Goal: Use online tool/utility: Utilize a website feature to perform a specific function

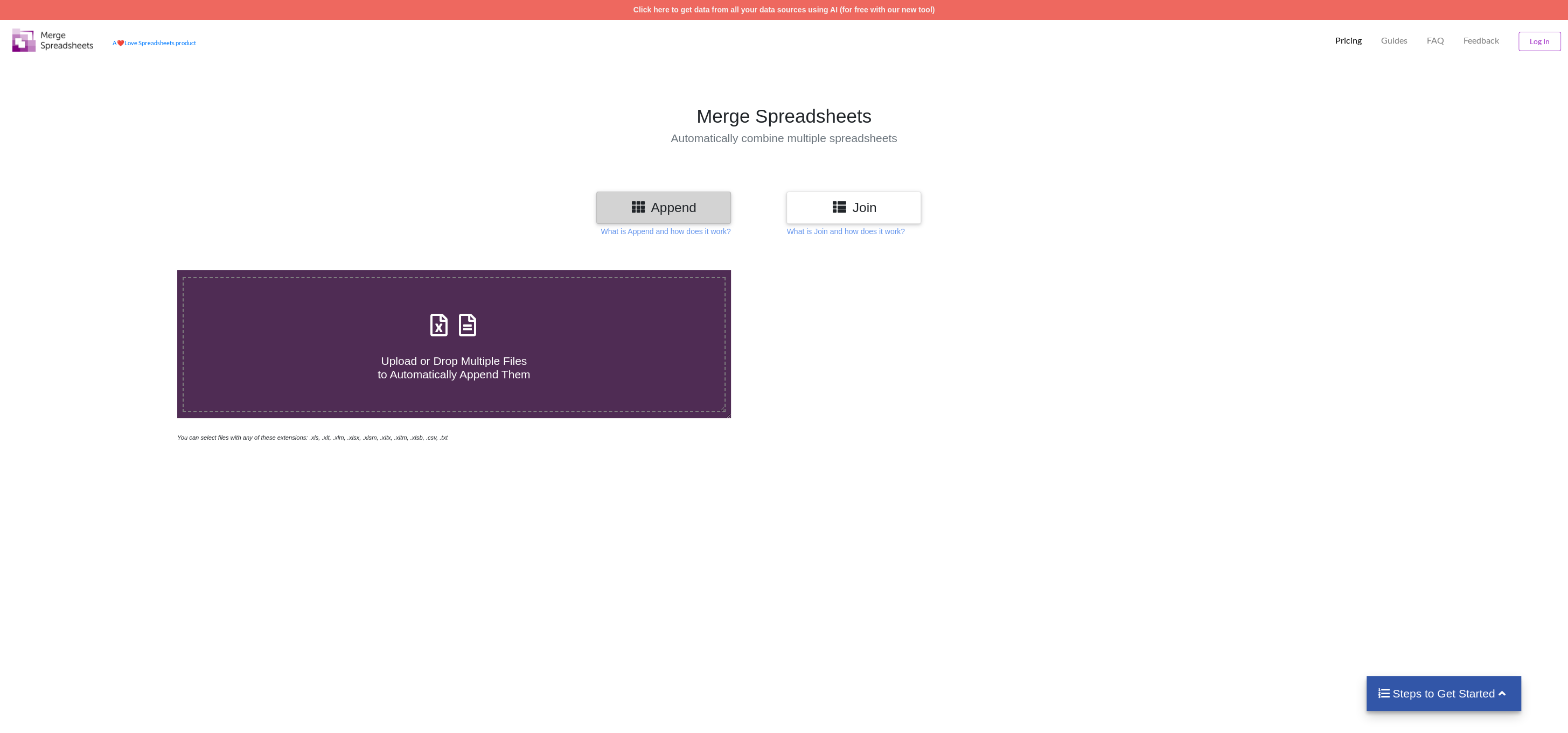
click at [434, 338] on span at bounding box center [454, 326] width 57 height 26
click at [119, 270] on input "Upload or Drop Multiple Files to Automatically Append Them" at bounding box center [119, 270] width 0 height 0
type input "C:\fakepath\Trial Balance export 2025-10-03 07_41 CDT.xlsx"
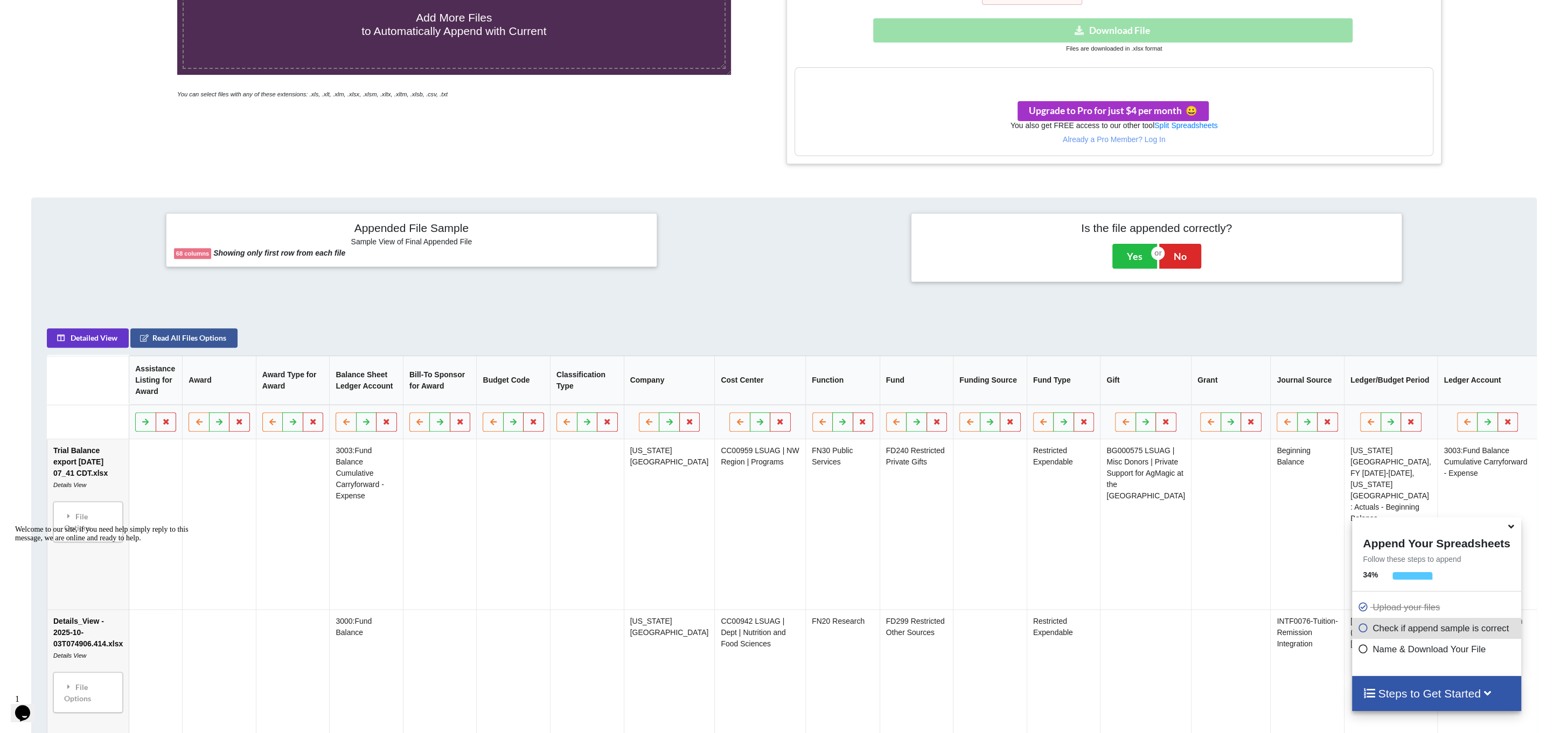
scroll to position [269, 0]
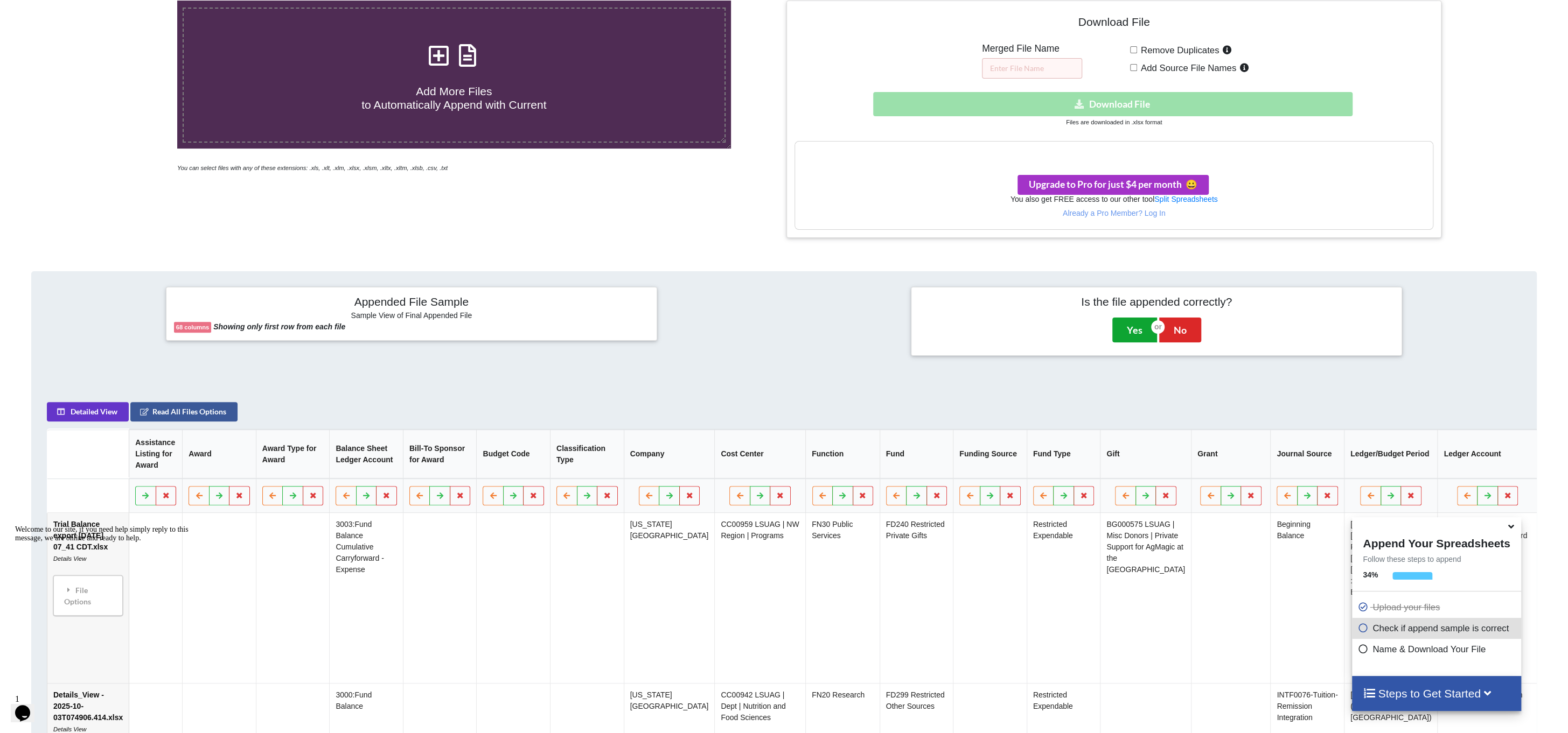
click at [1129, 330] on button "Yes" at bounding box center [1134, 330] width 44 height 25
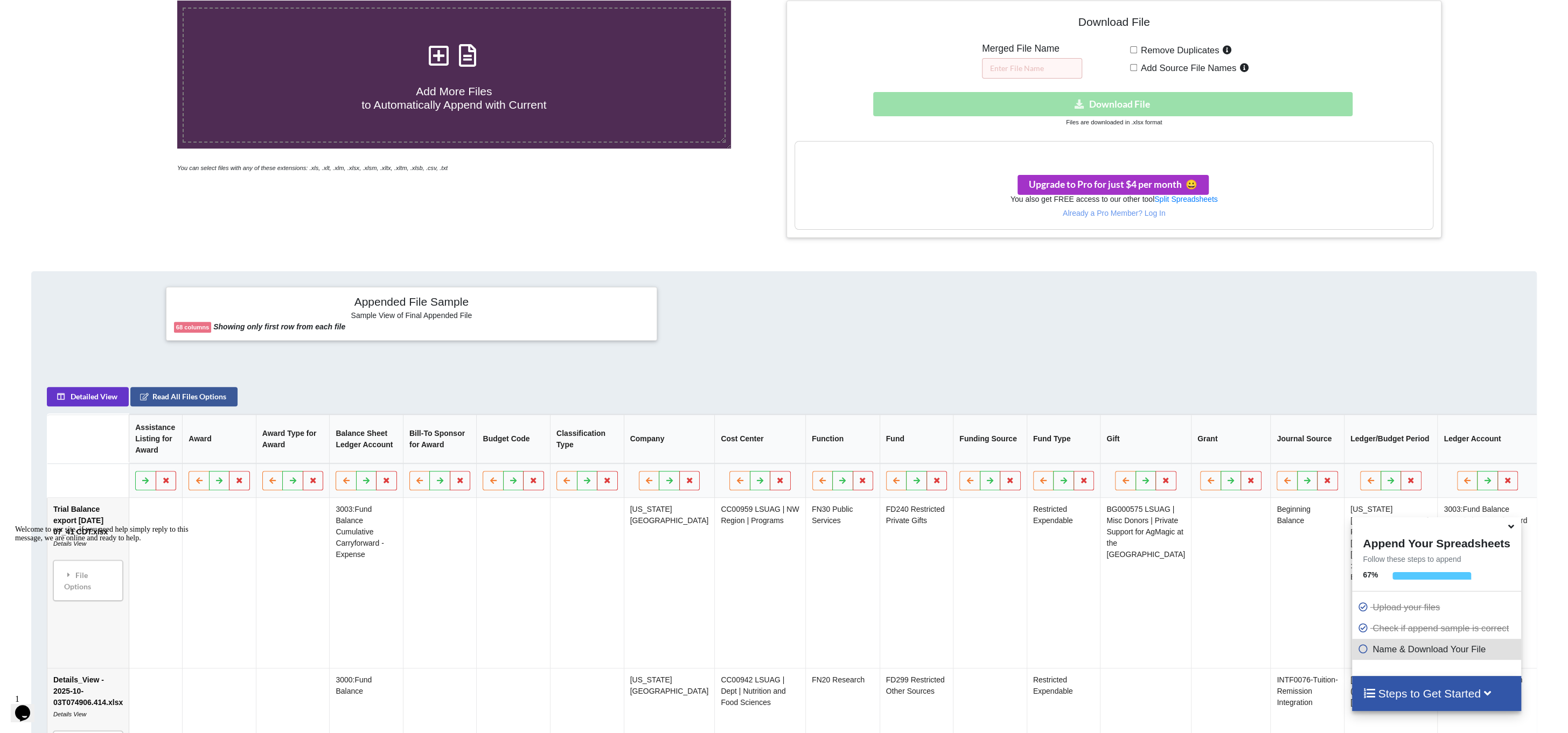
scroll to position [269, 0]
click at [1155, 212] on p "Already a Pro Member? Log In" at bounding box center [1113, 214] width 637 height 11
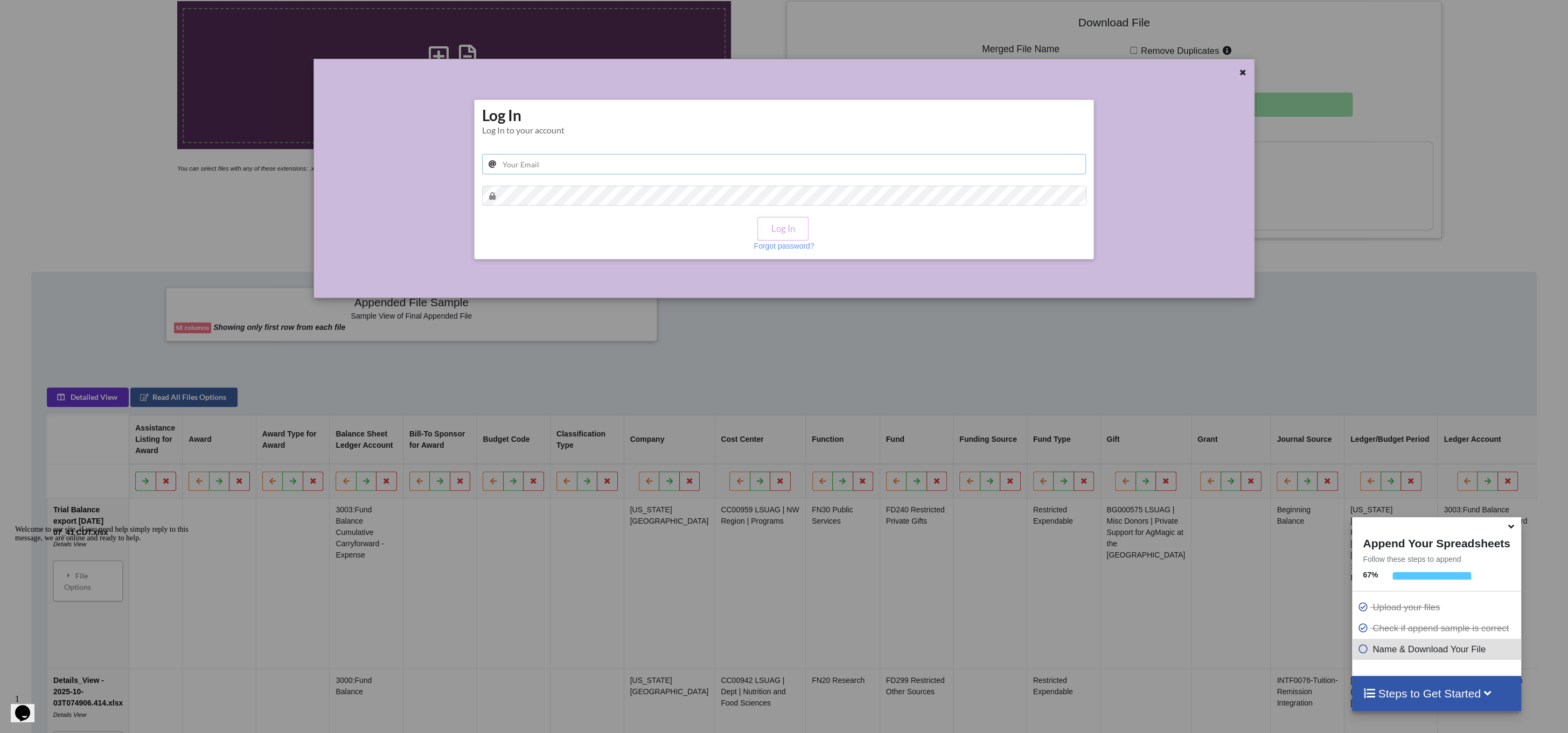
click at [548, 165] on input "text" at bounding box center [784, 164] width 604 height 21
type input "[EMAIL_ADDRESS][DOMAIN_NAME]"
click at [788, 226] on button "Log In" at bounding box center [782, 229] width 51 height 23
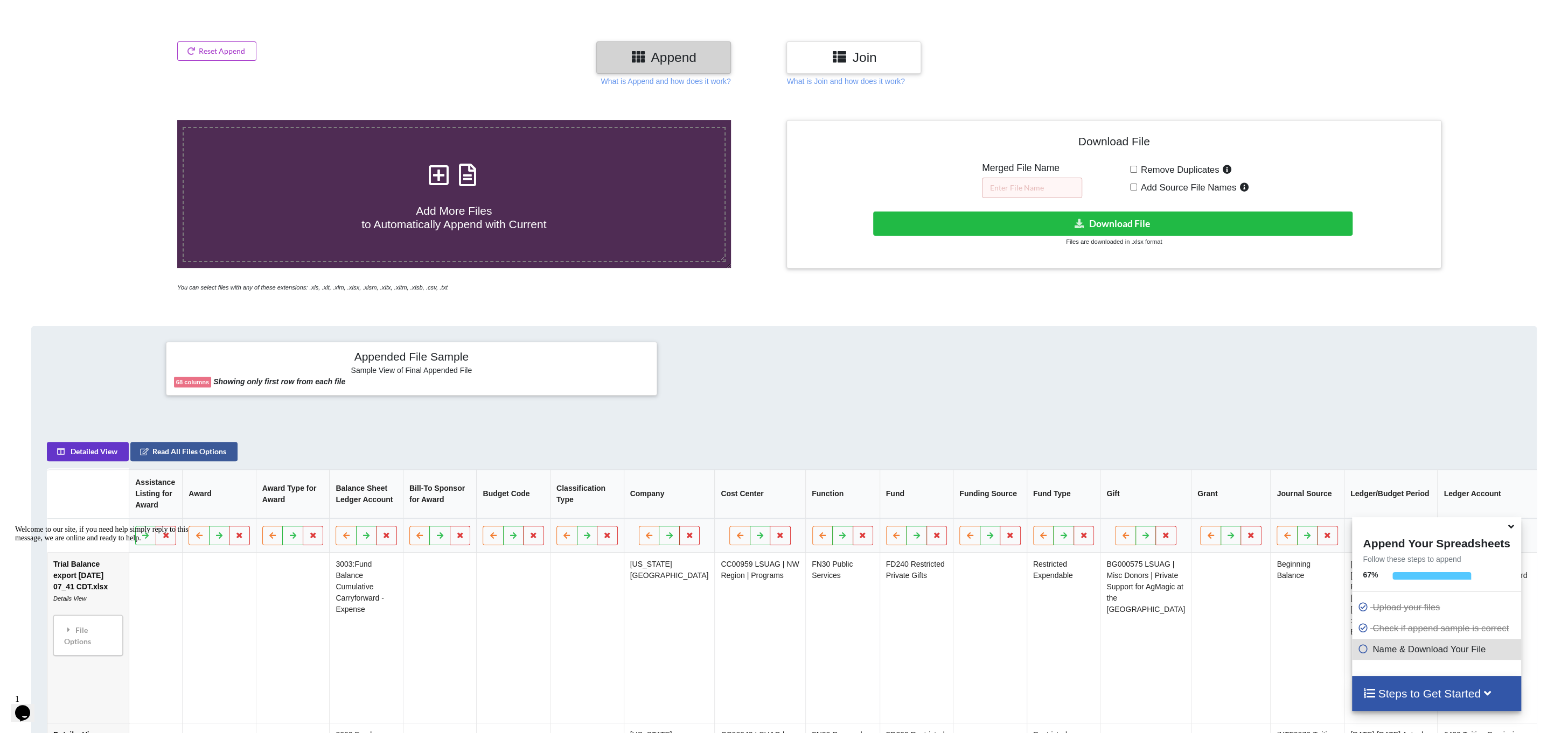
scroll to position [54, 0]
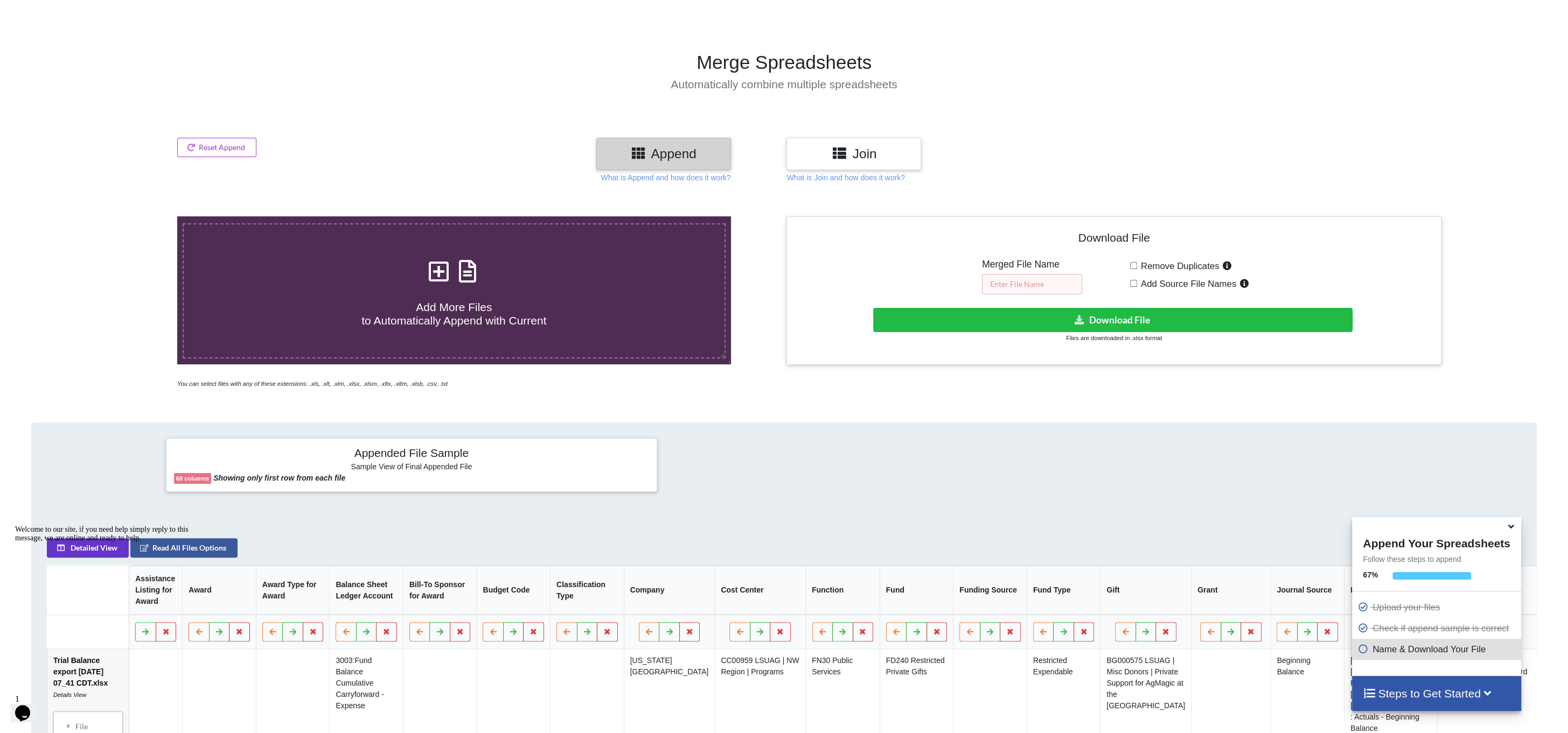
drag, startPoint x: 1037, startPoint y: 276, endPoint x: 1038, endPoint y: 282, distance: 6.1
click at [1037, 277] on input "text" at bounding box center [1032, 284] width 100 height 21
type input "Actual"
click at [1079, 312] on button "Download File" at bounding box center [1112, 320] width 479 height 24
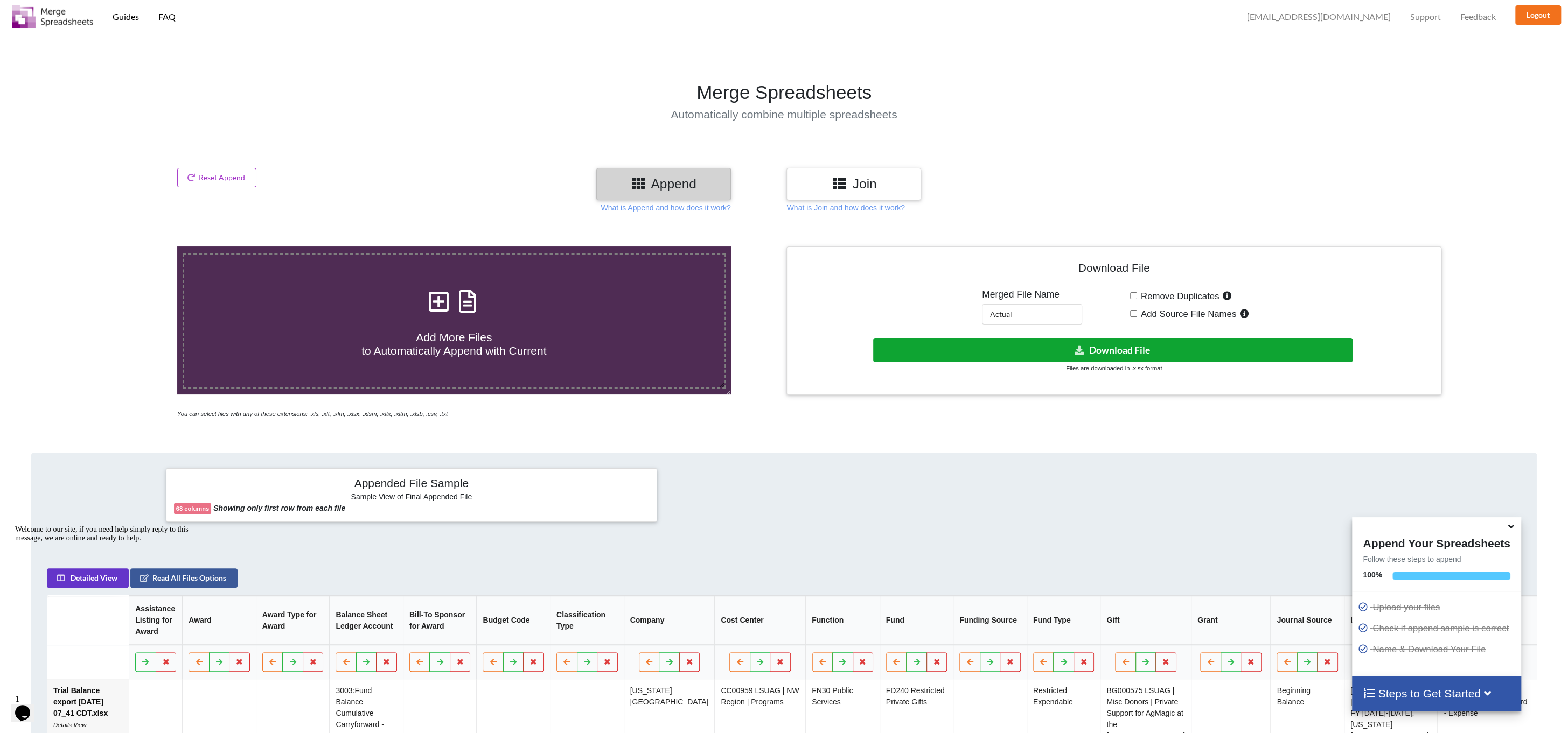
scroll to position [0, 0]
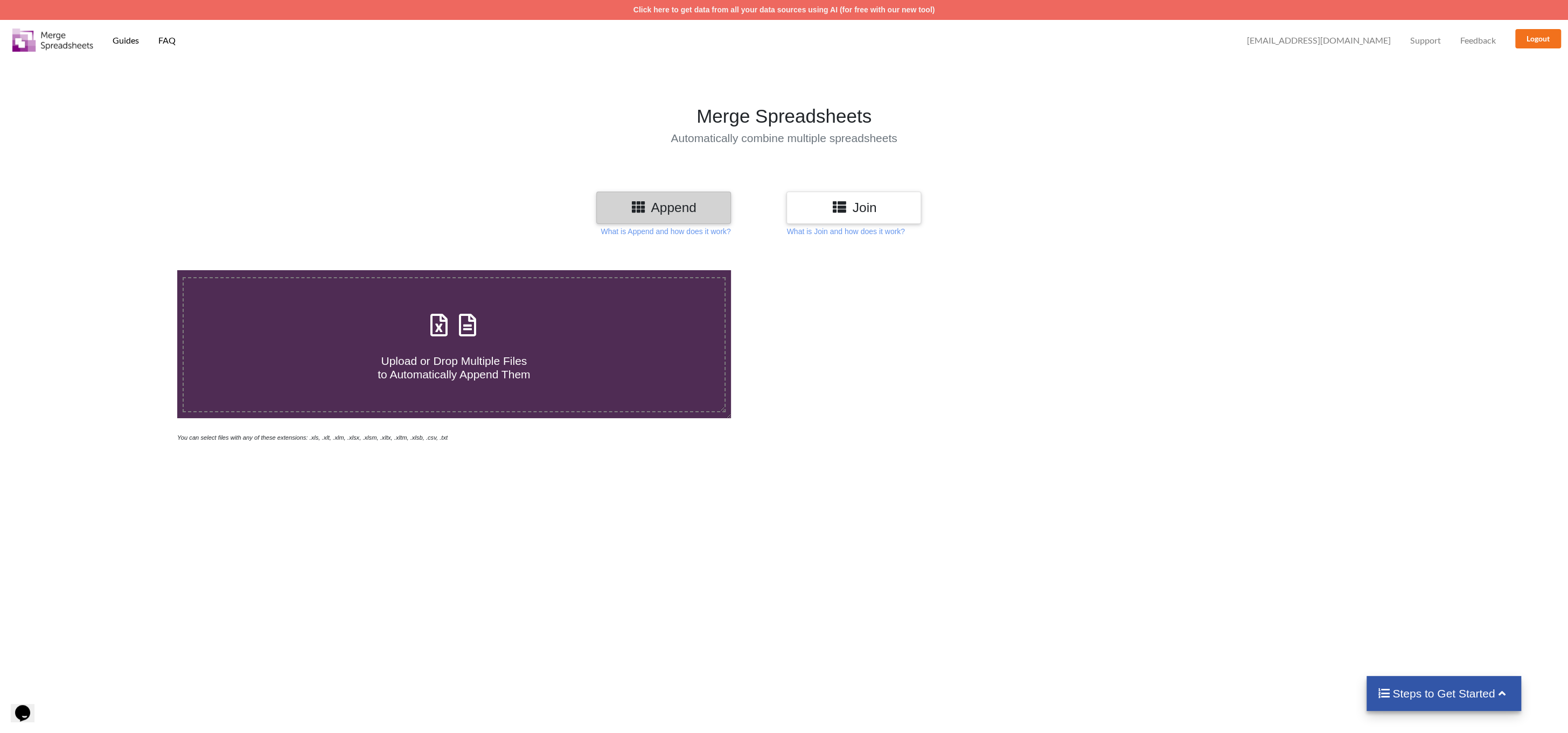
click at [443, 331] on icon at bounding box center [439, 319] width 27 height 23
click at [119, 270] on input "Upload or Drop Multiple Files to Automatically Append Them" at bounding box center [119, 270] width 0 height 0
type input "C:\fakepath\Trial Balance export 2025-10-03 08_00 CDT.xlsx"
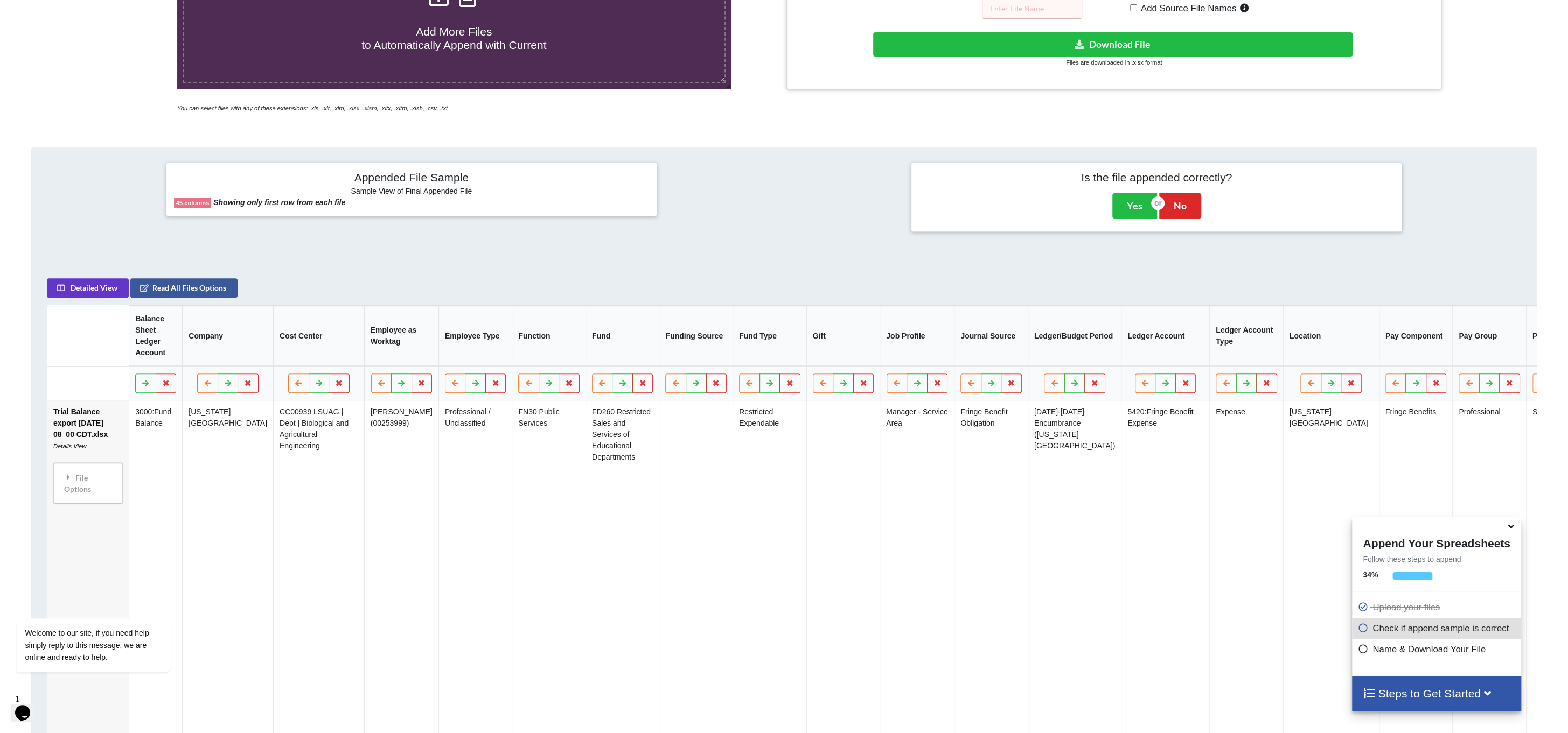
scroll to position [260, 0]
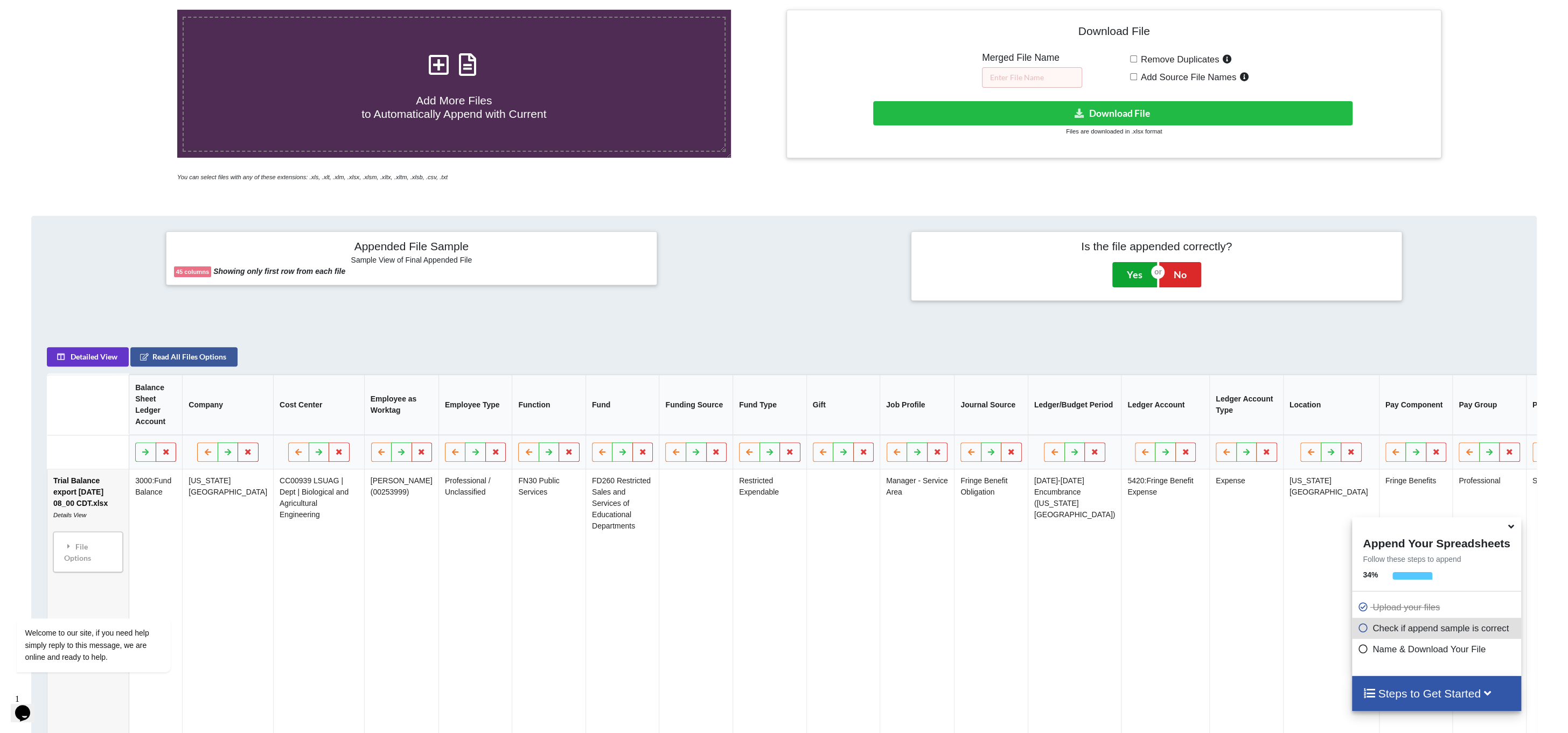
click at [1132, 277] on button "Yes" at bounding box center [1134, 274] width 44 height 25
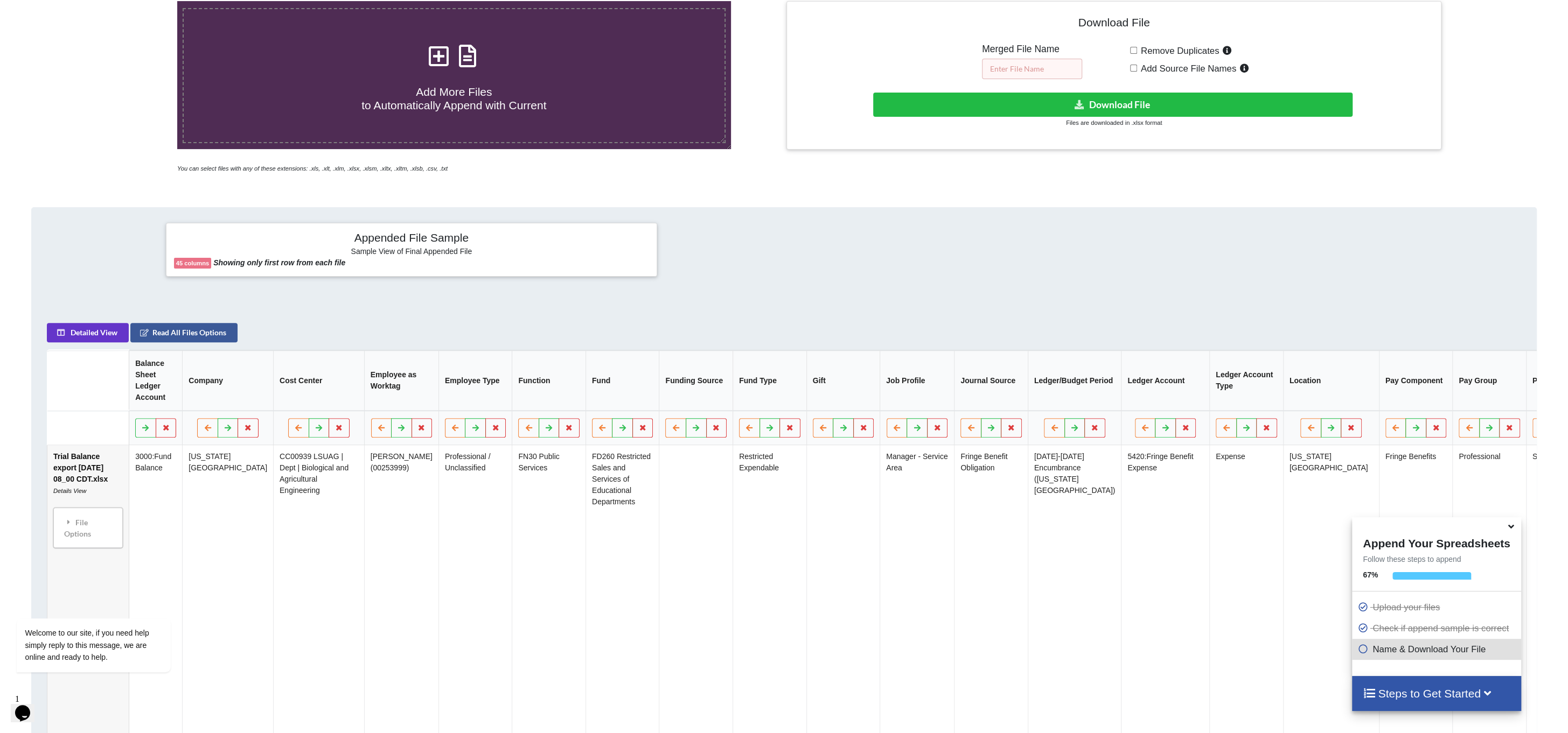
click at [1017, 69] on input "text" at bounding box center [1032, 69] width 100 height 21
type input "Encum"
click at [1080, 92] on button "Download File" at bounding box center [1112, 105] width 479 height 24
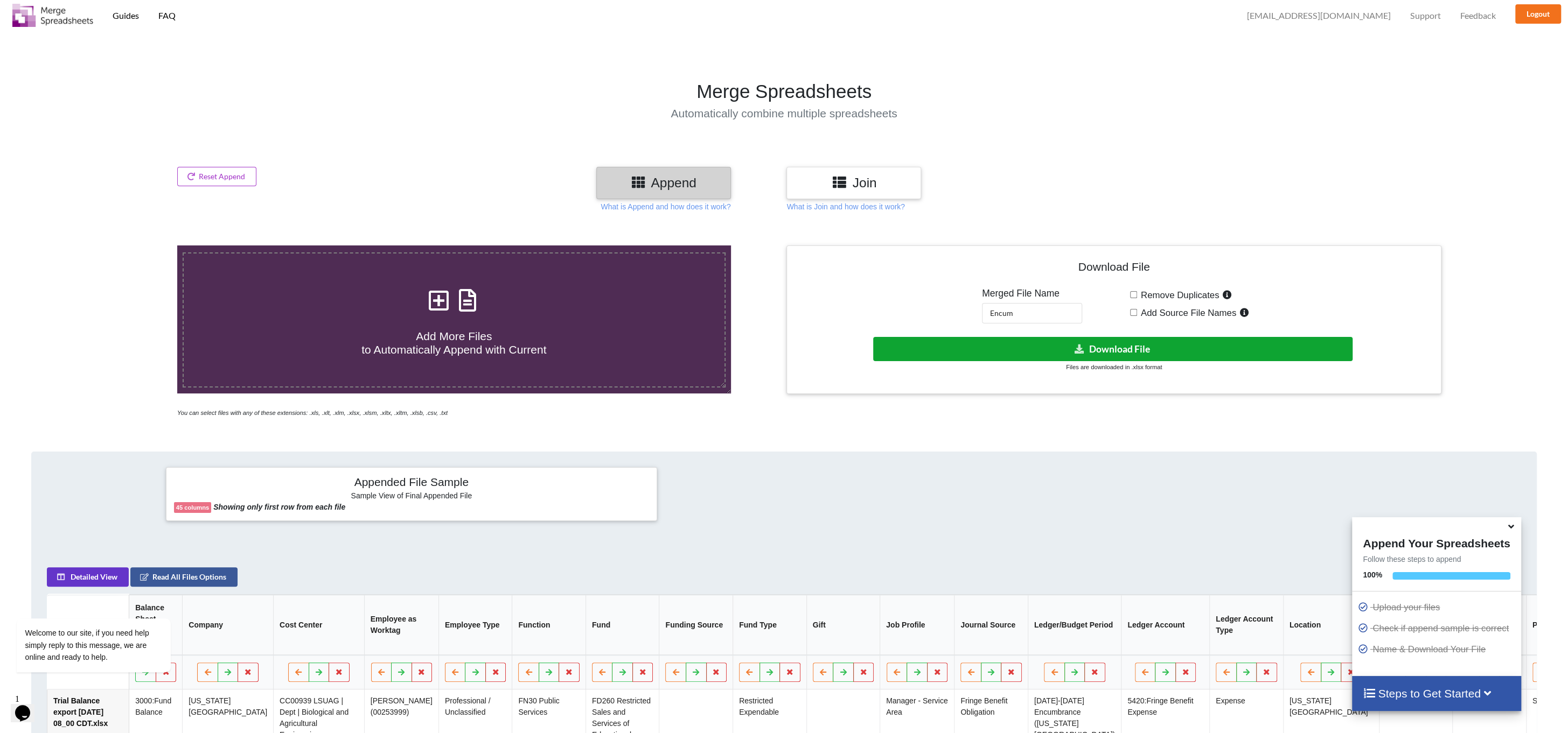
scroll to position [0, 0]
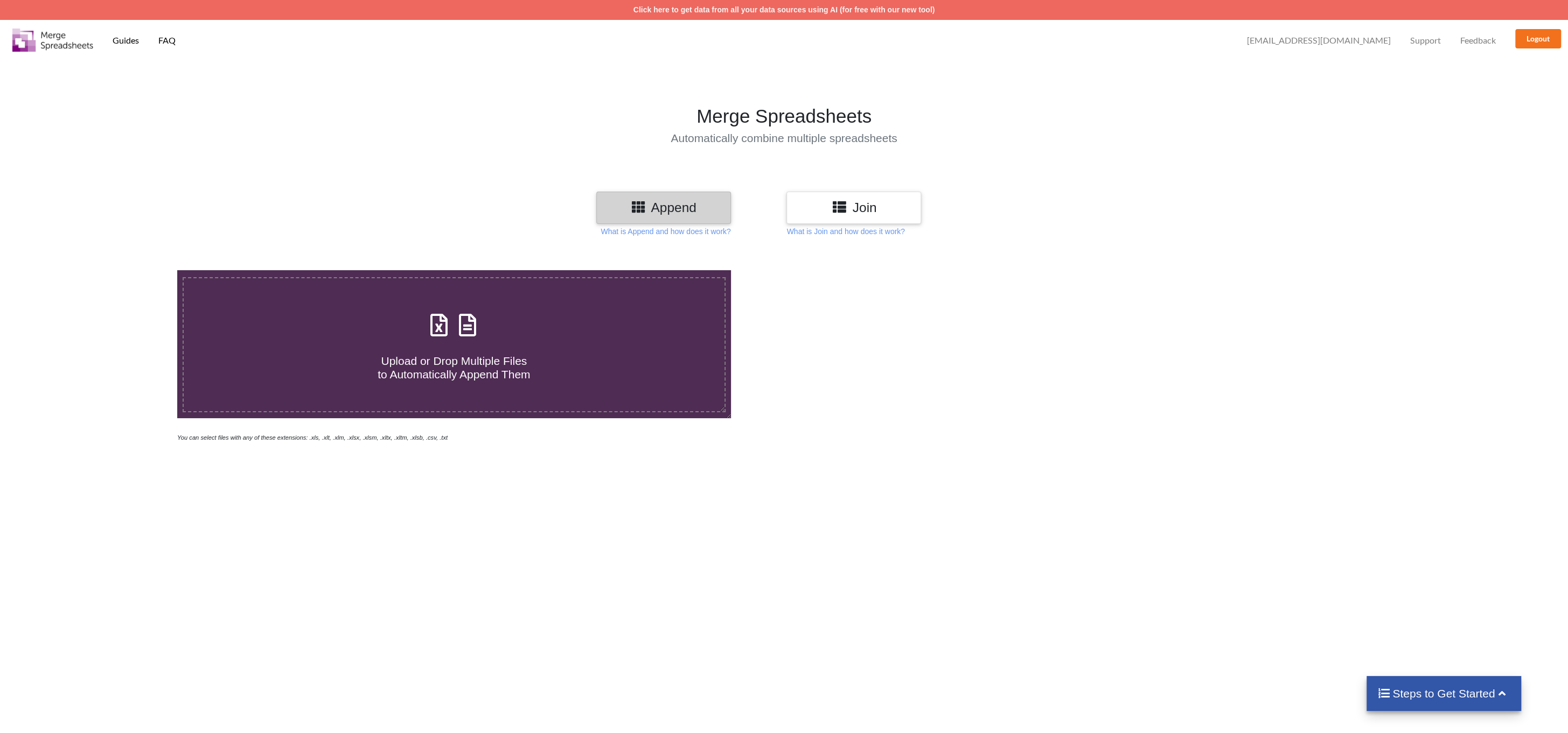
click at [471, 341] on div "Upload or Drop Multiple Files to Automatically Append Them" at bounding box center [454, 344] width 541 height 72
click at [119, 270] on input "Upload or Drop Multiple Files to Automatically Append Them" at bounding box center [119, 270] width 0 height 0
type input "C:\fakepath\My Report 2025-10-03 08_08 CDT.xlsx"
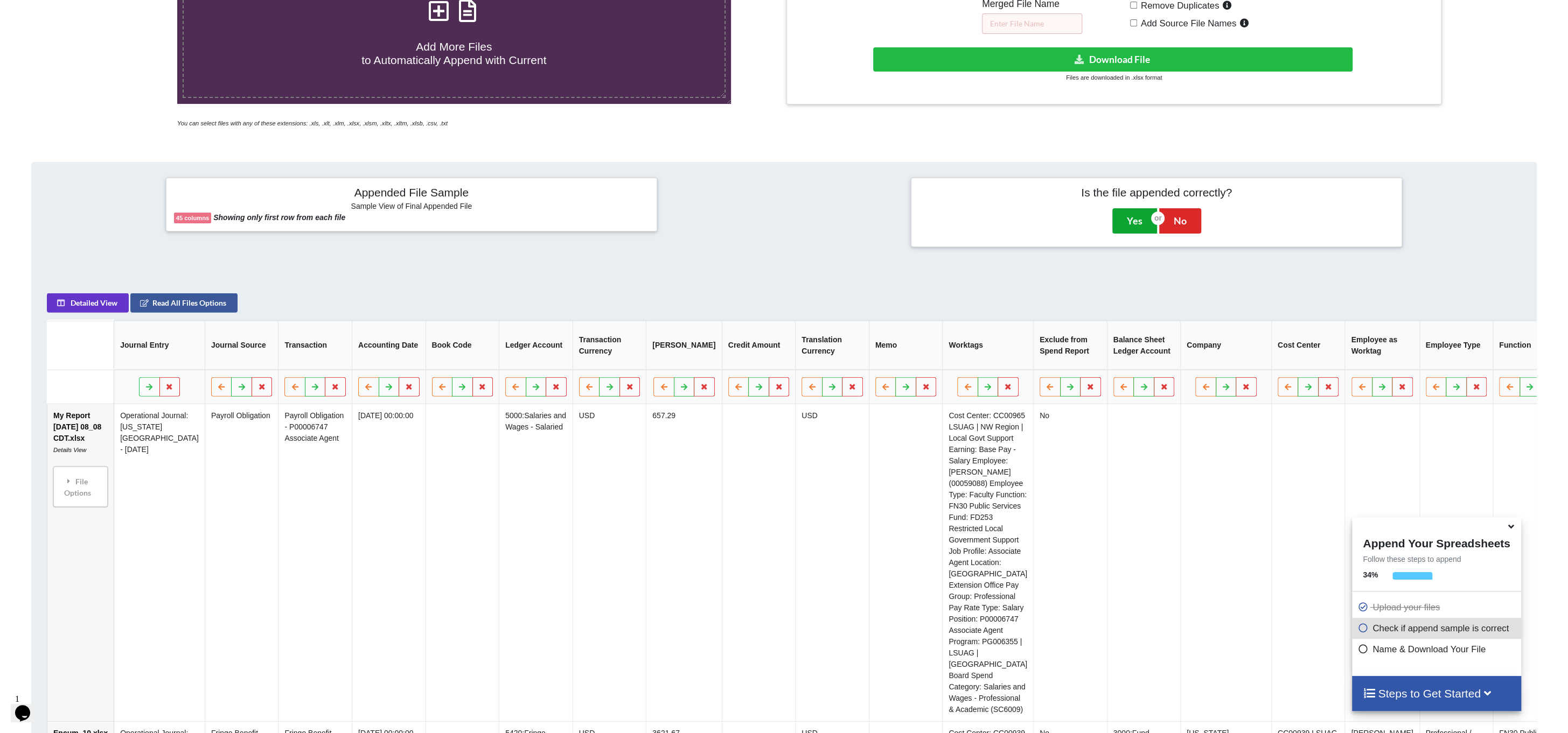
click at [1133, 223] on button "Yes" at bounding box center [1134, 220] width 44 height 25
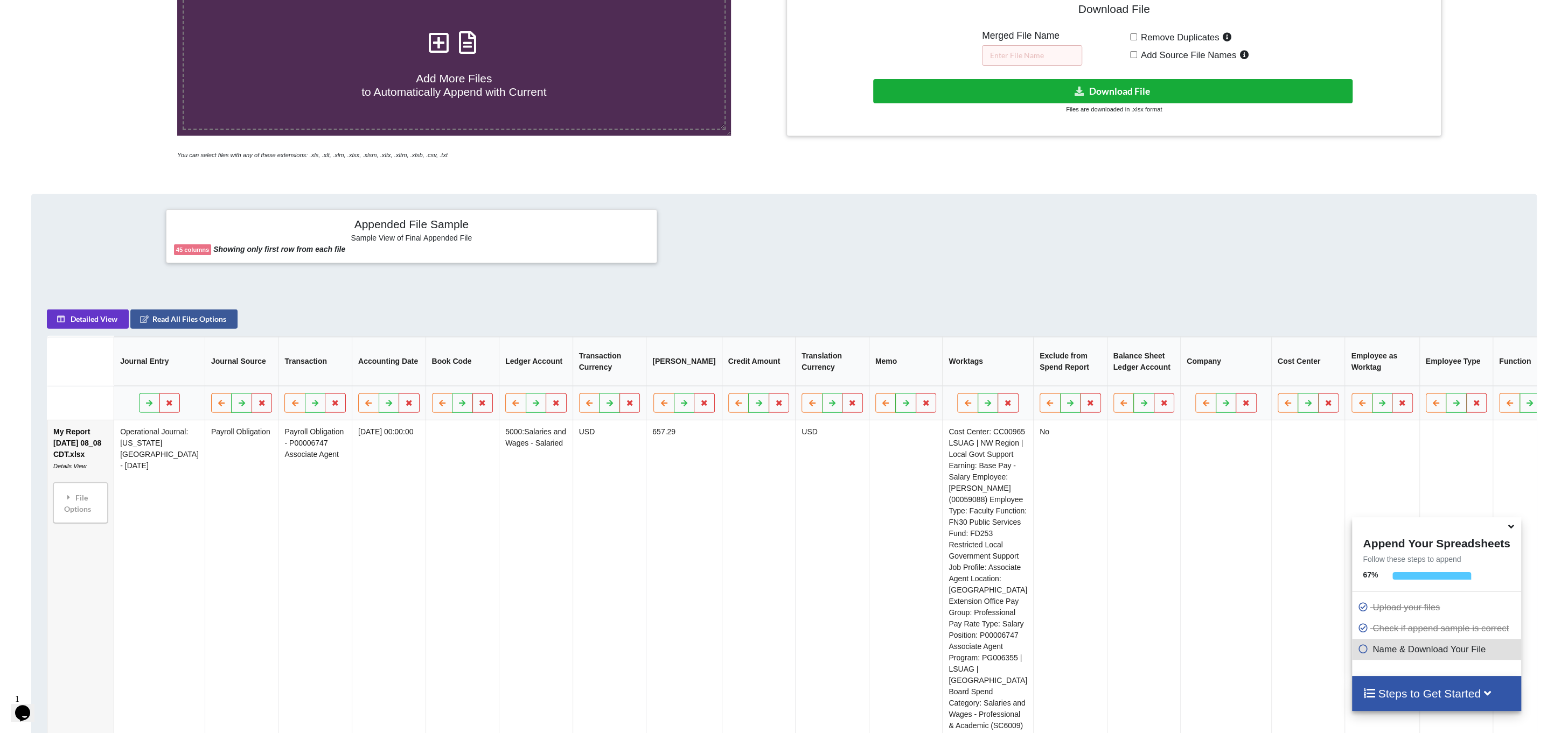
scroll to position [269, 0]
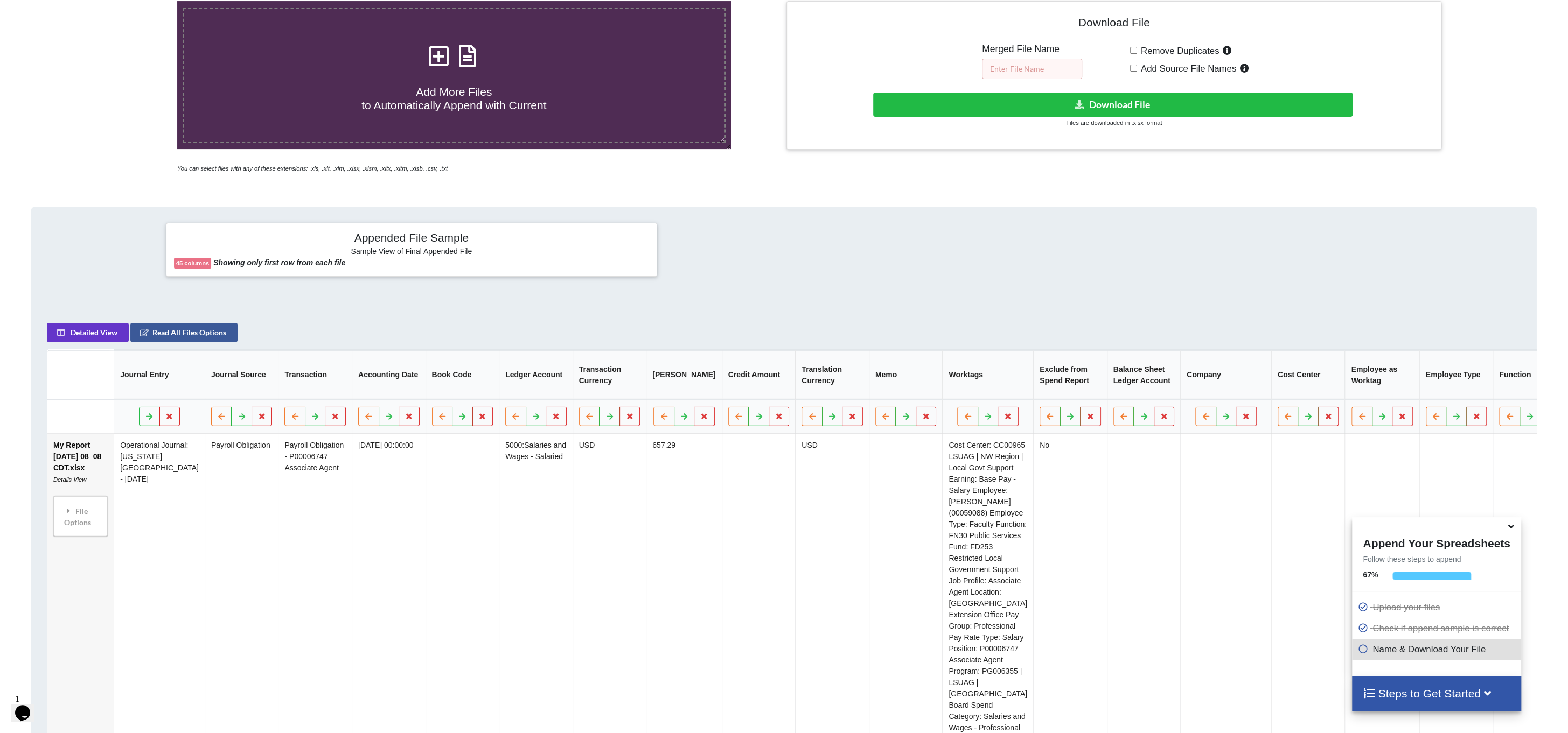
click at [1038, 73] on input "text" at bounding box center [1032, 69] width 100 height 21
type input "Encum2"
click at [1094, 103] on button "Download File" at bounding box center [1112, 105] width 479 height 24
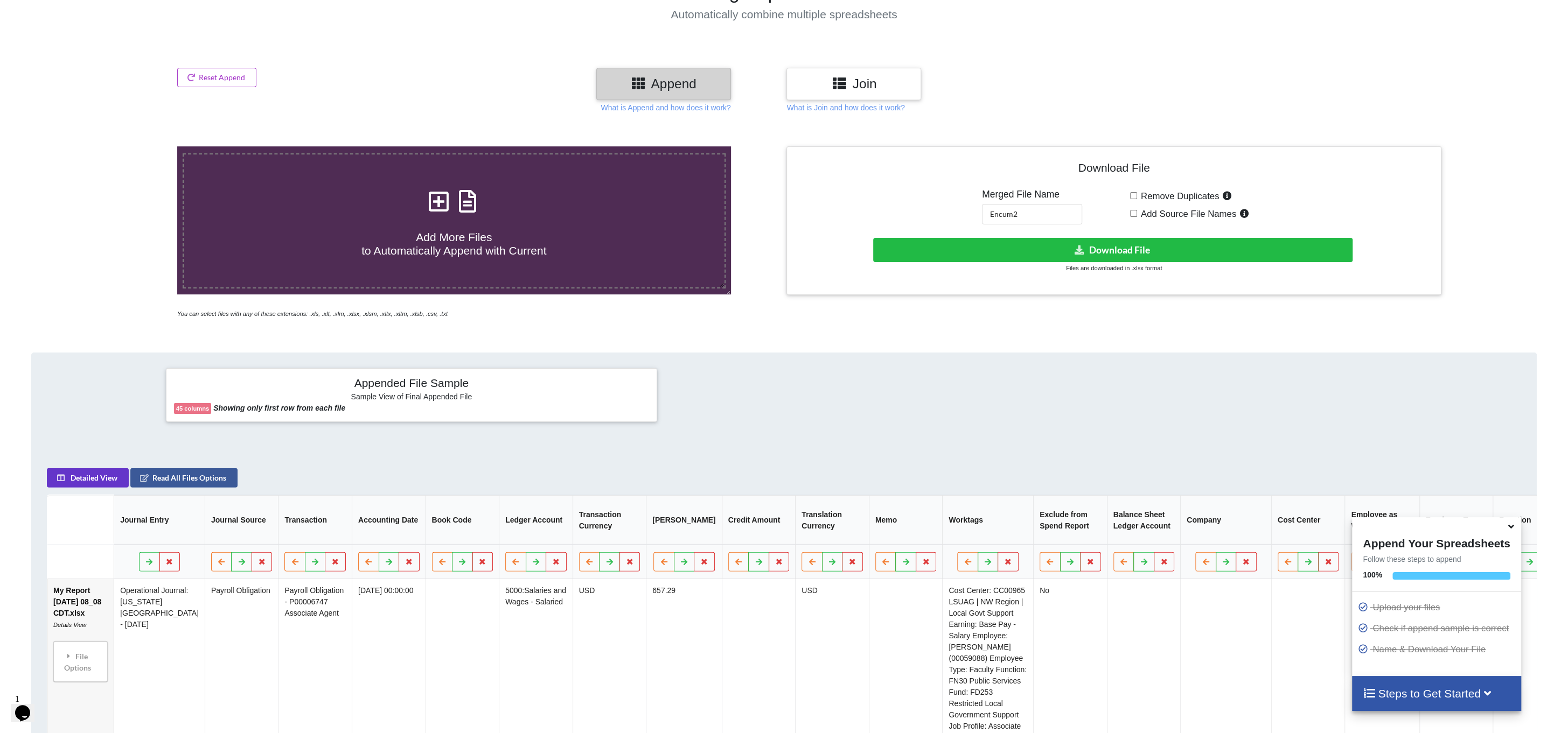
scroll to position [54, 0]
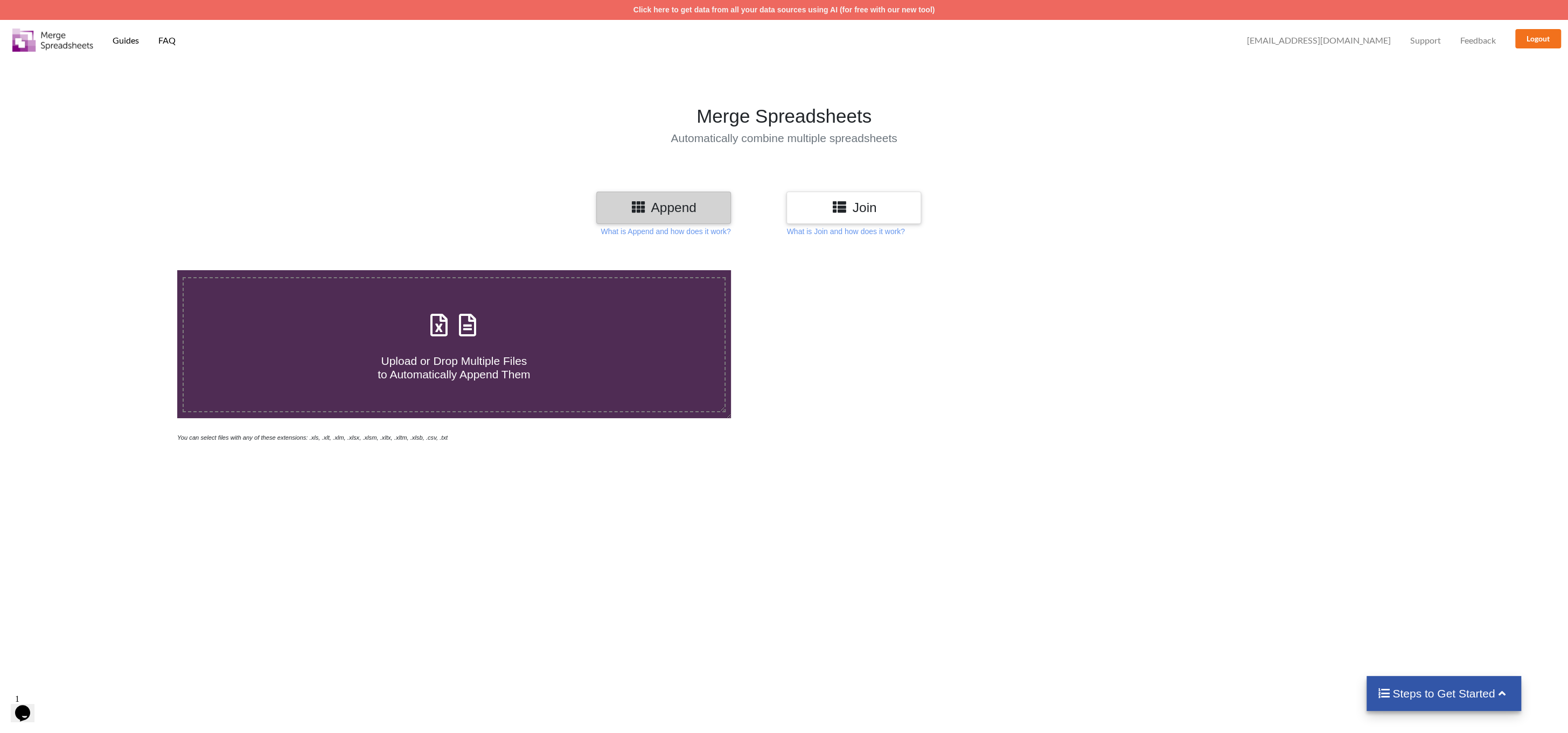
click at [468, 331] on icon at bounding box center [467, 319] width 27 height 23
click at [119, 270] on input "Upload or Drop Multiple Files to Automatically Append Them" at bounding box center [119, 270] width 0 height 0
type input "C:\fakepath\Encum2.xlsx"
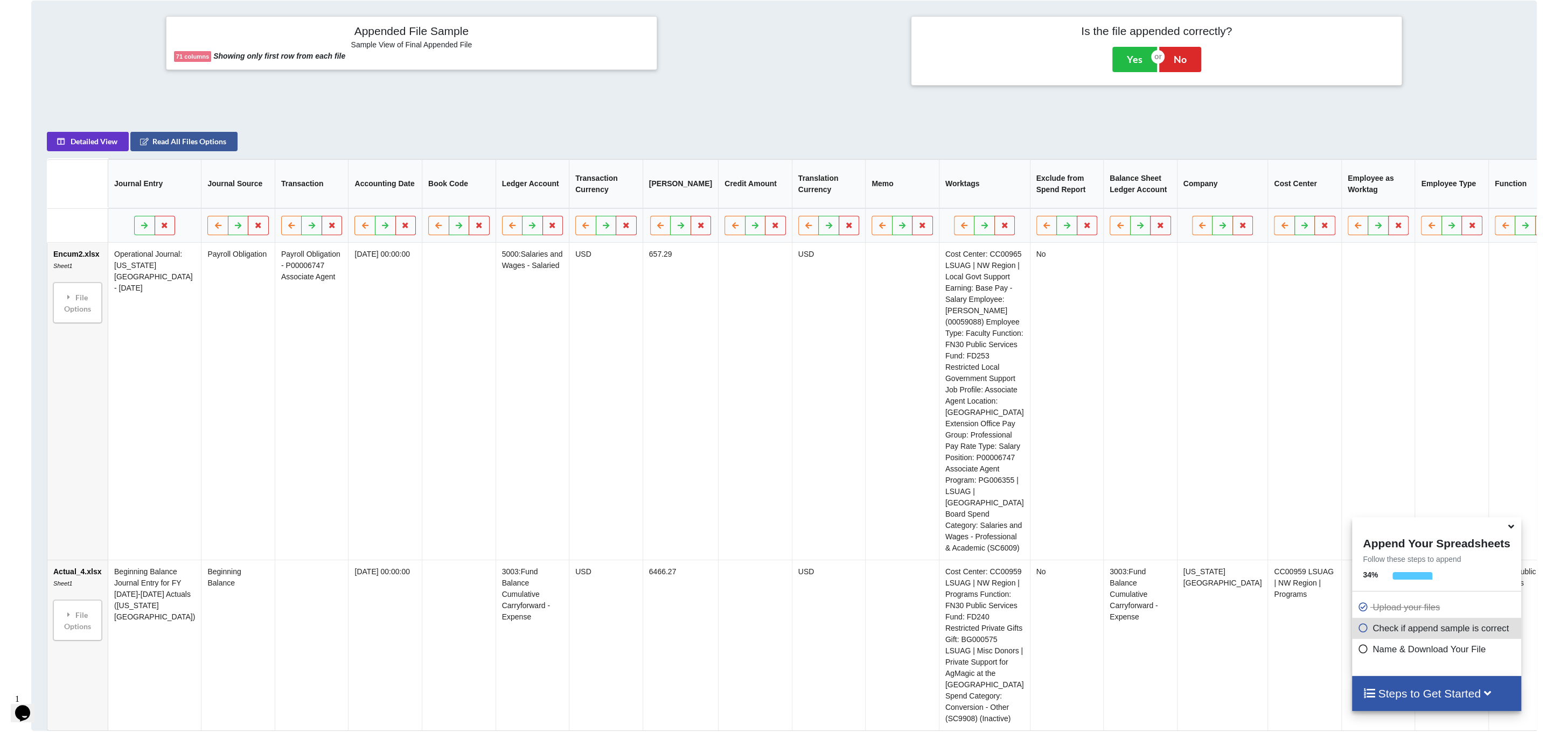
scroll to position [314, 0]
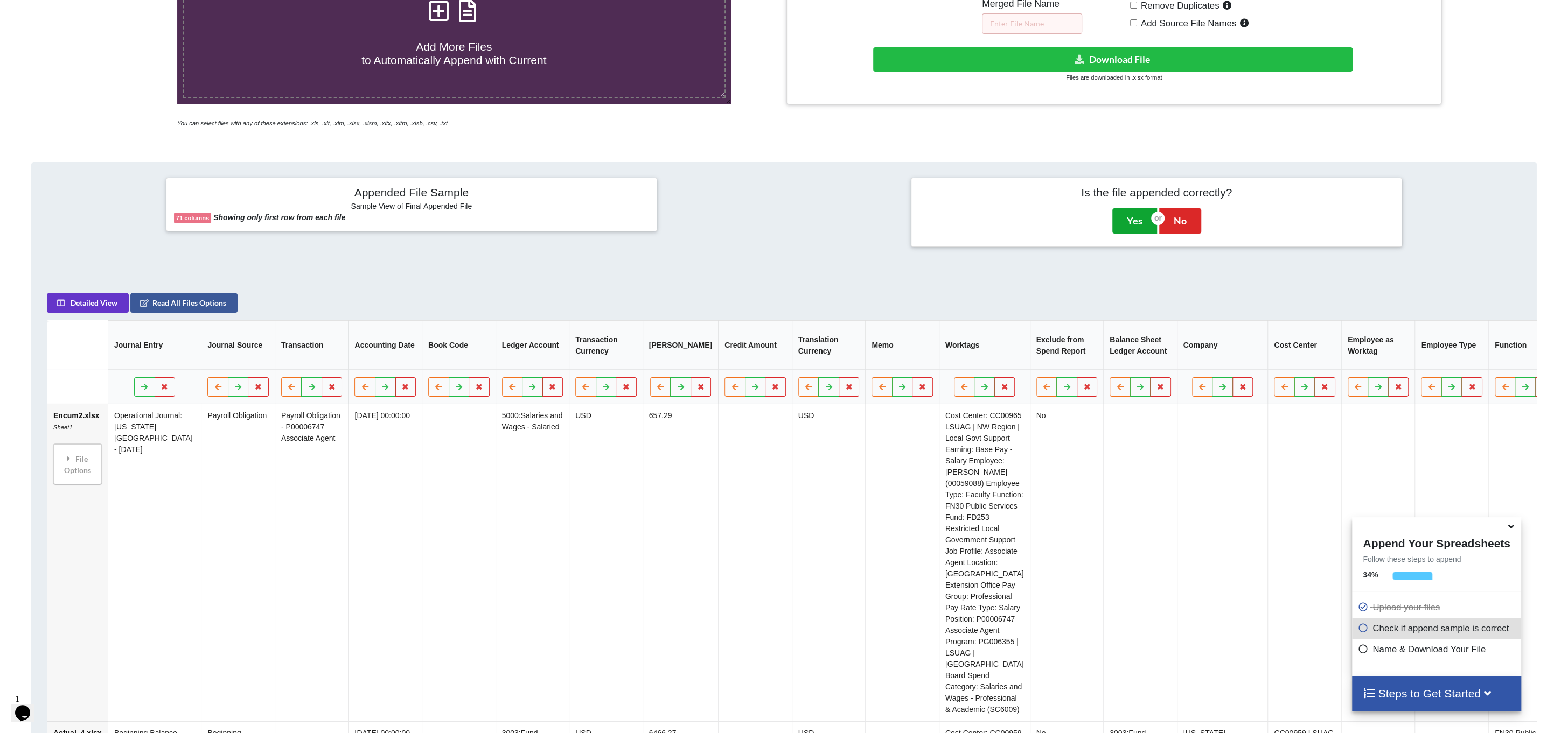
click at [1135, 221] on button "Yes" at bounding box center [1134, 220] width 44 height 25
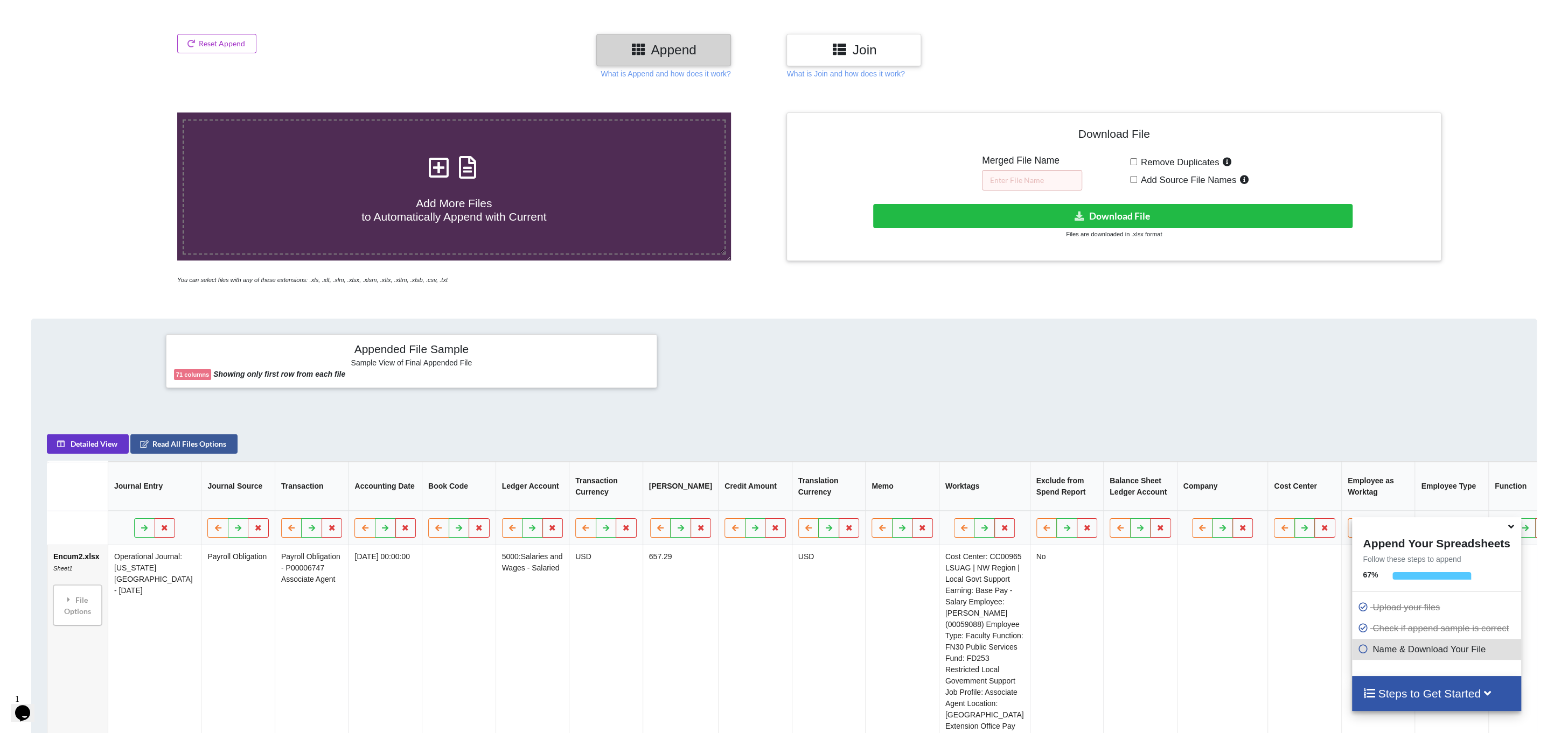
scroll to position [54, 0]
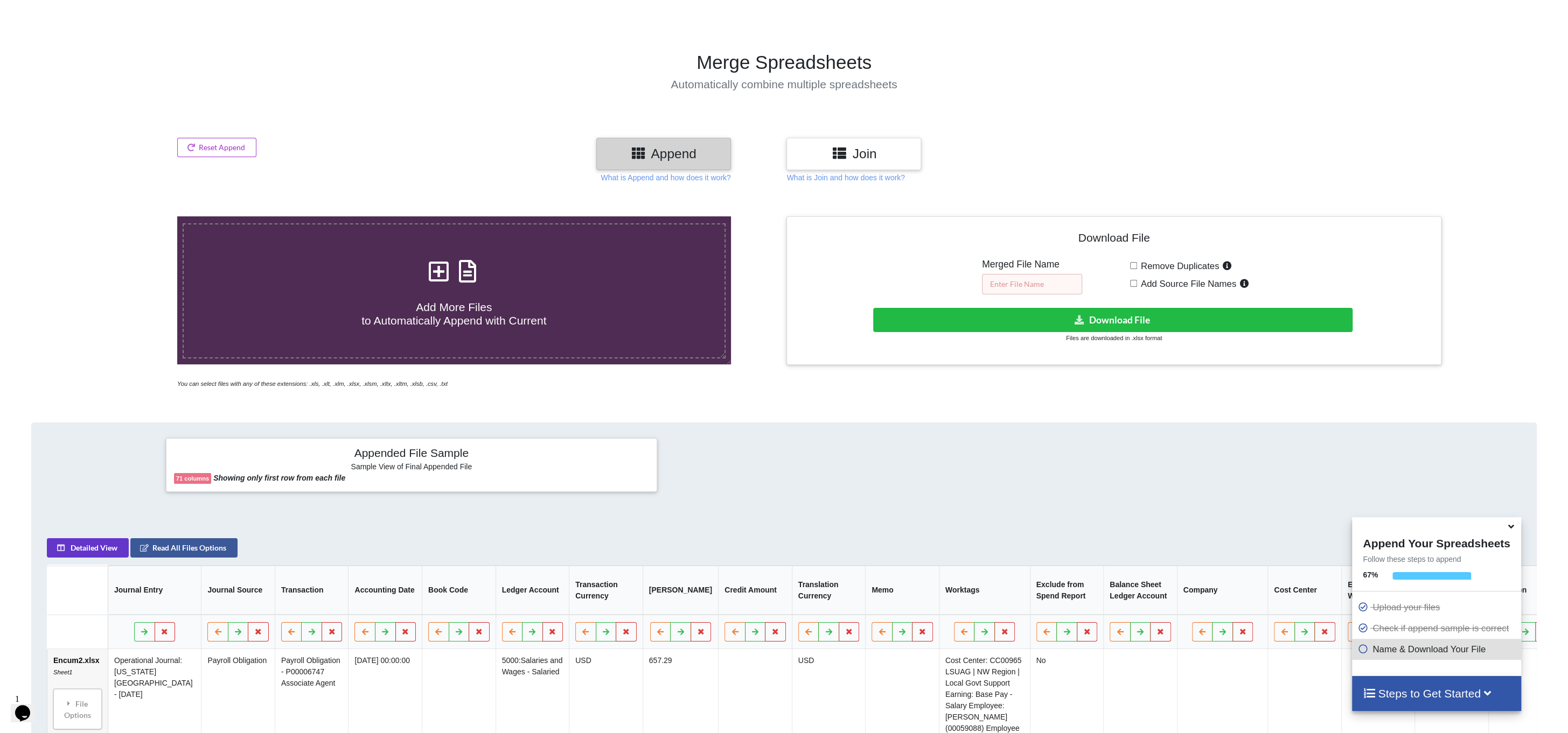
click at [1026, 282] on input "text" at bounding box center [1032, 284] width 100 height 21
type input "TGotal"
click at [1037, 313] on button "Download File" at bounding box center [1112, 320] width 479 height 24
